Goal: Information Seeking & Learning: Find specific page/section

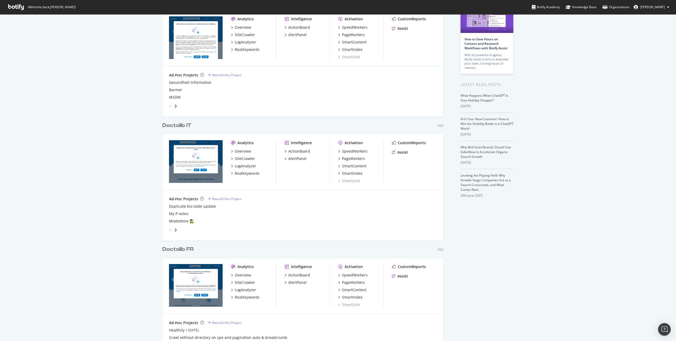
scroll to position [47, 0]
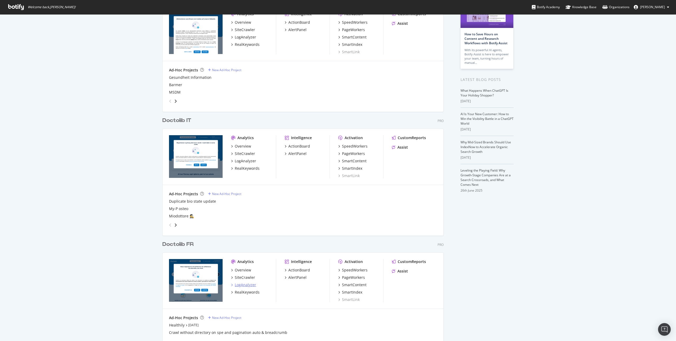
click at [243, 285] on div "LogAnalyzer" at bounding box center [245, 285] width 21 height 5
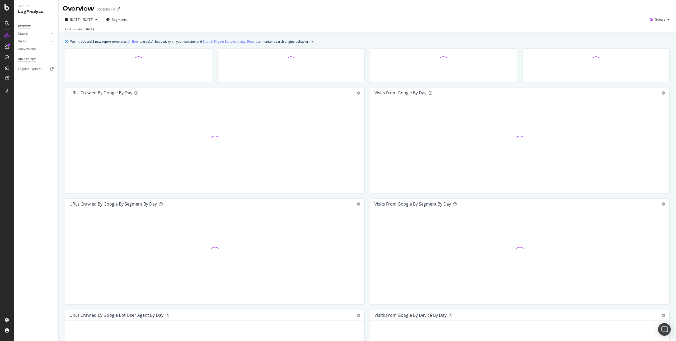
click at [35, 57] on div "URL Explorer" at bounding box center [27, 59] width 18 height 6
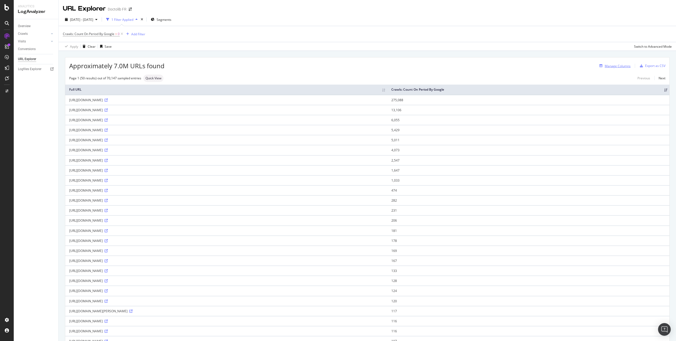
click at [620, 68] on div "Manage Columns" at bounding box center [617, 66] width 26 height 4
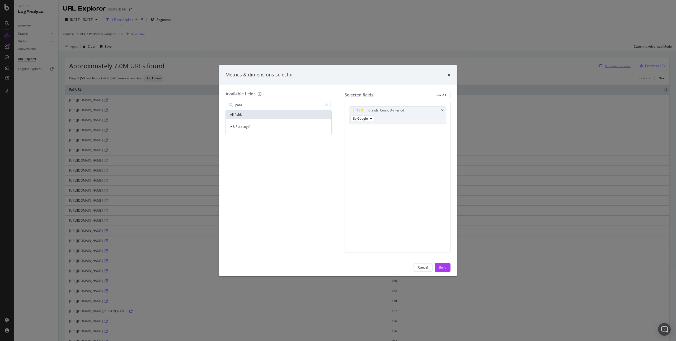
type input "param"
click at [449, 75] on icon "times" at bounding box center [448, 75] width 3 height 4
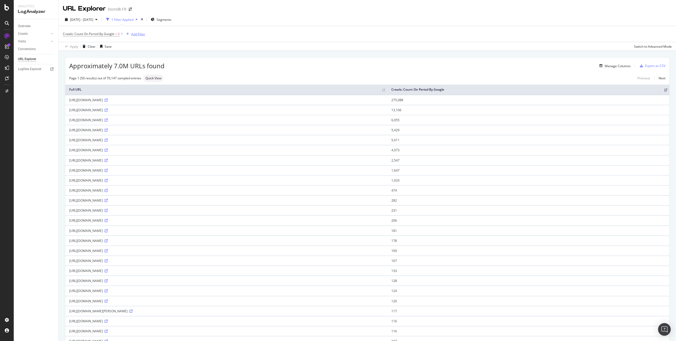
click at [138, 32] on div "Add Filter" at bounding box center [138, 34] width 14 height 4
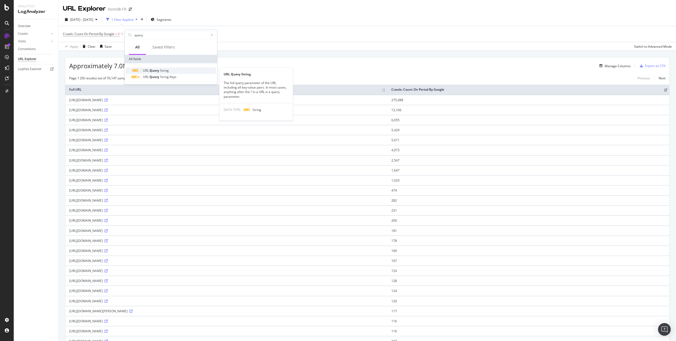
type input "query"
click at [156, 72] on span "Query" at bounding box center [154, 70] width 11 height 4
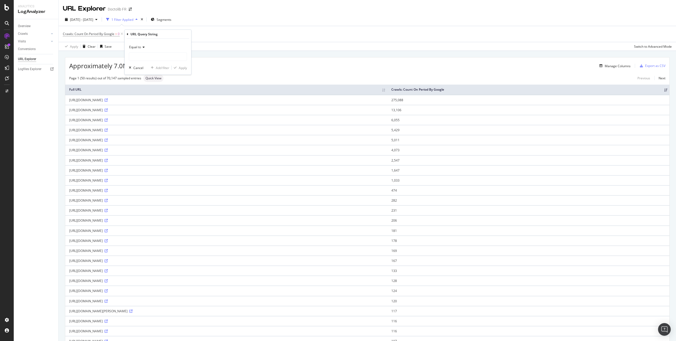
click at [139, 45] on span "Equal to" at bounding box center [135, 47] width 12 height 4
click at [149, 101] on div "Contains" at bounding box center [158, 99] width 56 height 7
click at [159, 58] on input "text" at bounding box center [158, 57] width 58 height 8
type input "dd_page"
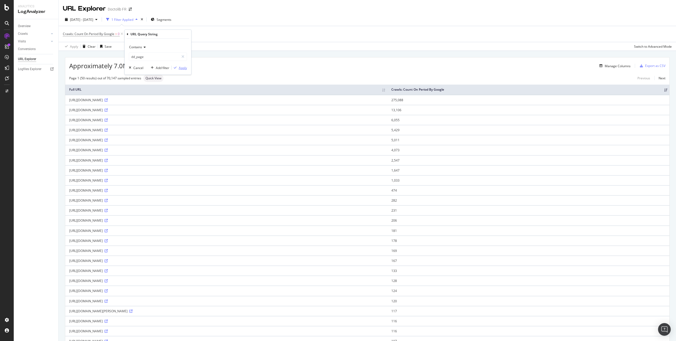
click at [184, 69] on div "Apply" at bounding box center [183, 68] width 8 height 4
click at [136, 101] on div "[URL][DOMAIN_NAME]" at bounding box center [245, 100] width 353 height 4
copy div "[URL][DOMAIN_NAME]"
